Goal: Task Accomplishment & Management: Manage account settings

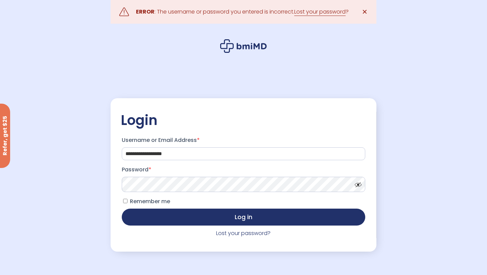
click at [122, 208] on button "Log in" at bounding box center [244, 216] width 244 height 17
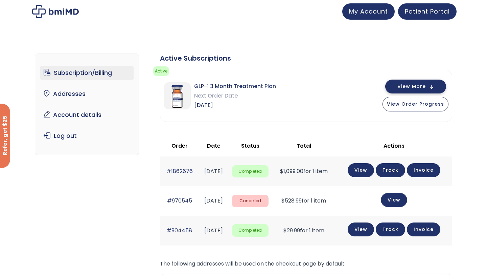
click at [428, 86] on button "View More" at bounding box center [415, 87] width 61 height 14
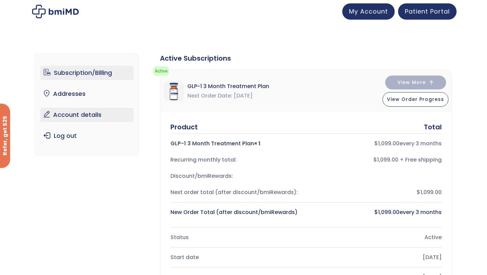
click at [87, 115] on link "Account details" at bounding box center [87, 115] width 94 height 14
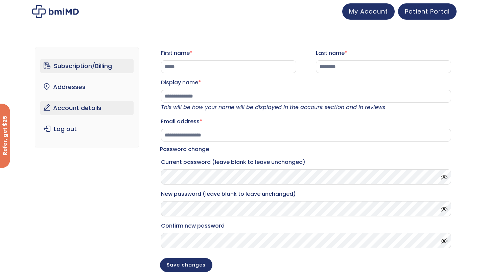
click at [87, 62] on link "Subscription/Billing" at bounding box center [87, 66] width 94 height 14
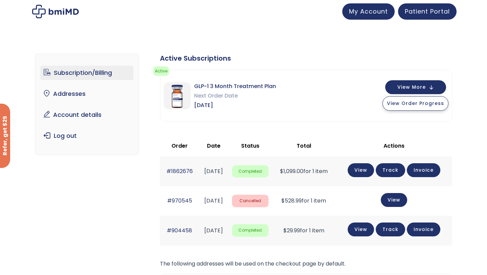
click at [426, 100] on span "View Order Progress" at bounding box center [415, 103] width 57 height 7
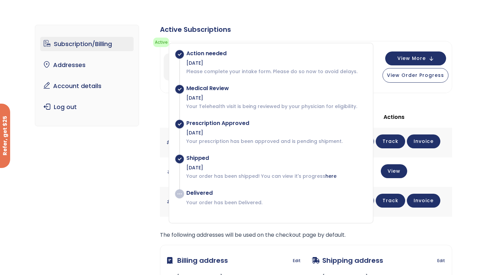
scroll to position [29, 0]
click at [403, 99] on div "Active Subscriptions Active Next Shipment: August 13, 2025 You can view its pro…" at bounding box center [306, 179] width 292 height 311
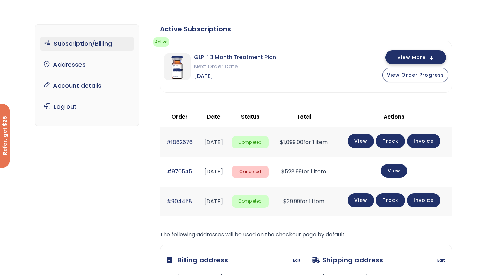
click at [411, 56] on span "View More" at bounding box center [412, 57] width 28 height 4
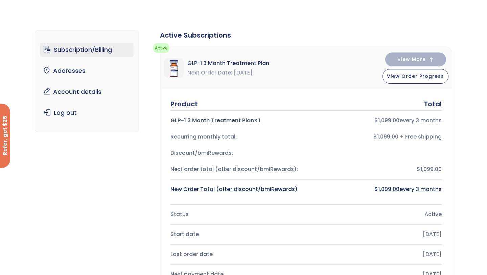
scroll to position [17, 0]
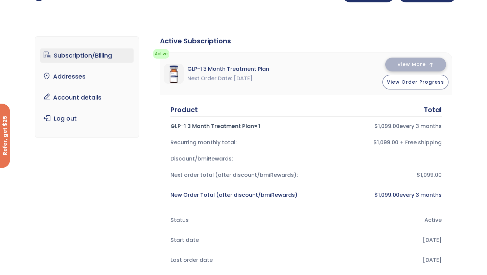
click at [427, 65] on button "View More" at bounding box center [415, 65] width 61 height 14
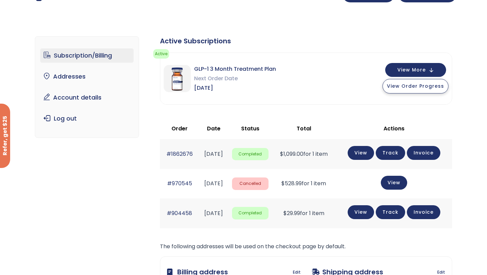
click at [414, 90] on button "View Order Progress" at bounding box center [416, 86] width 66 height 15
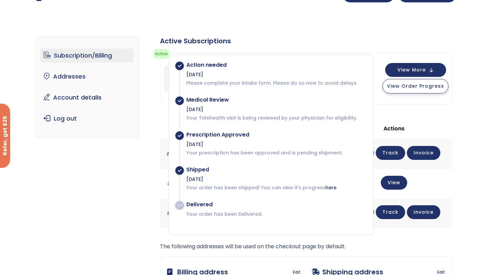
click at [414, 90] on button "View Order Progress" at bounding box center [416, 86] width 66 height 15
click at [137, 173] on div "Subscription/Billing bmiRewards Addresses Account details Submit a Review Log o…" at bounding box center [244, 194] width 418 height 343
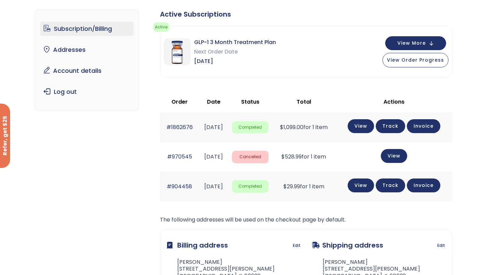
scroll to position [0, 0]
